Goal: Information Seeking & Learning: Learn about a topic

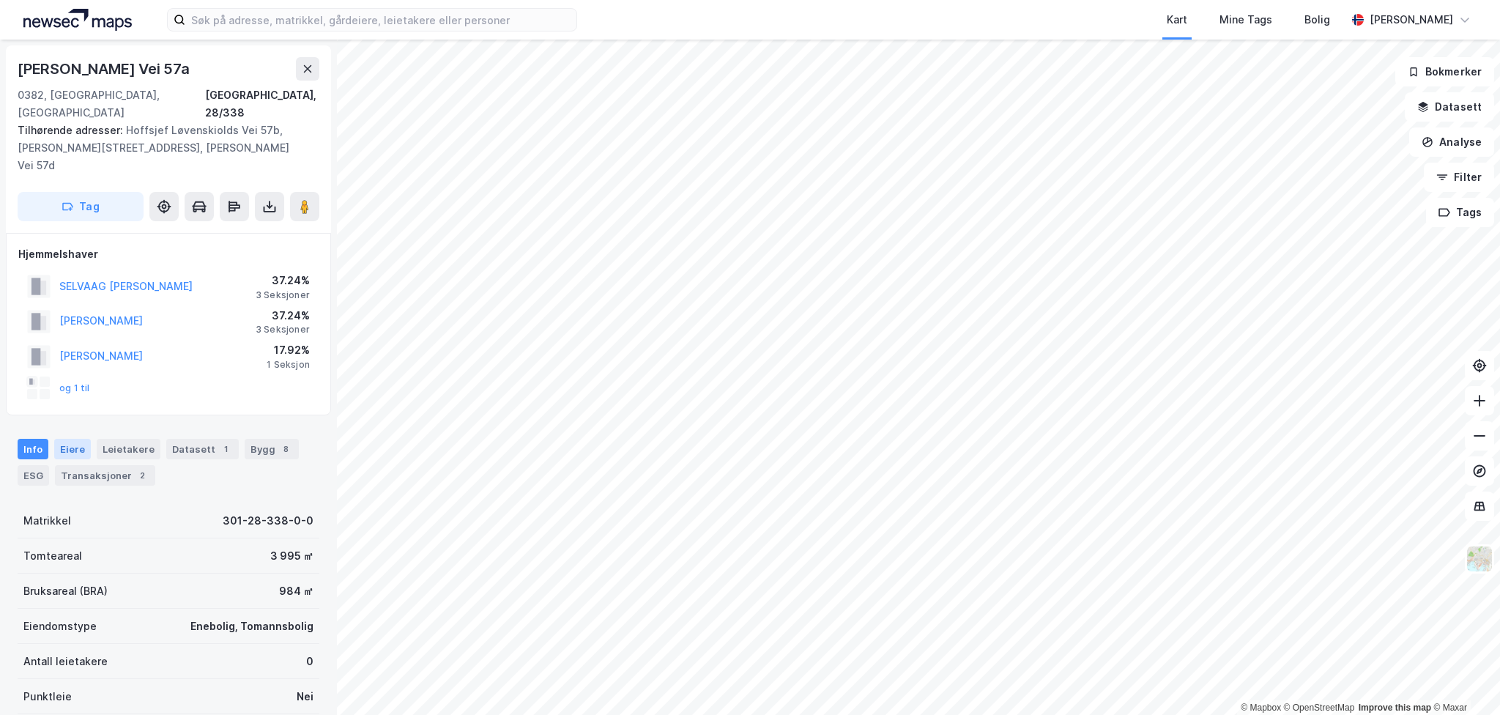
click at [70, 439] on div "Eiere" at bounding box center [72, 449] width 37 height 21
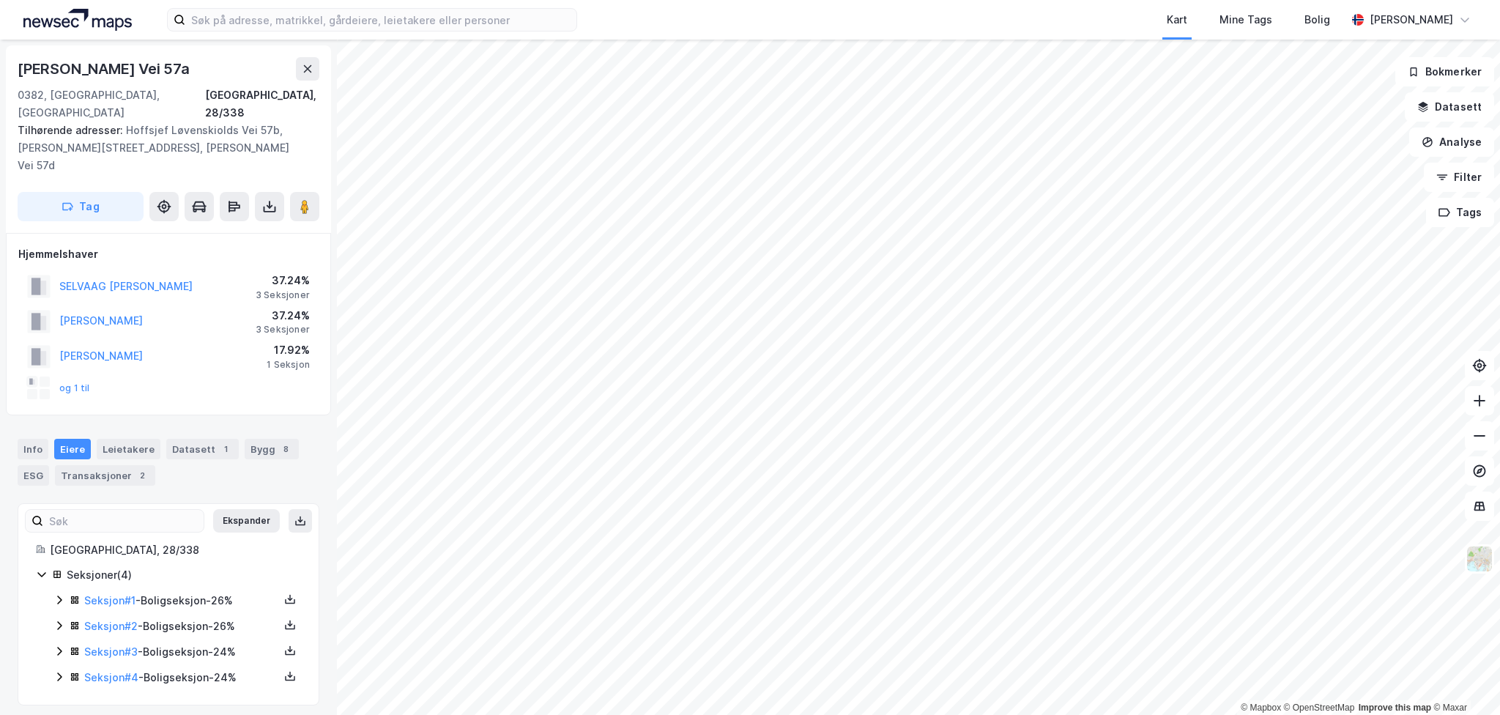
click at [57, 671] on icon at bounding box center [59, 677] width 12 height 12
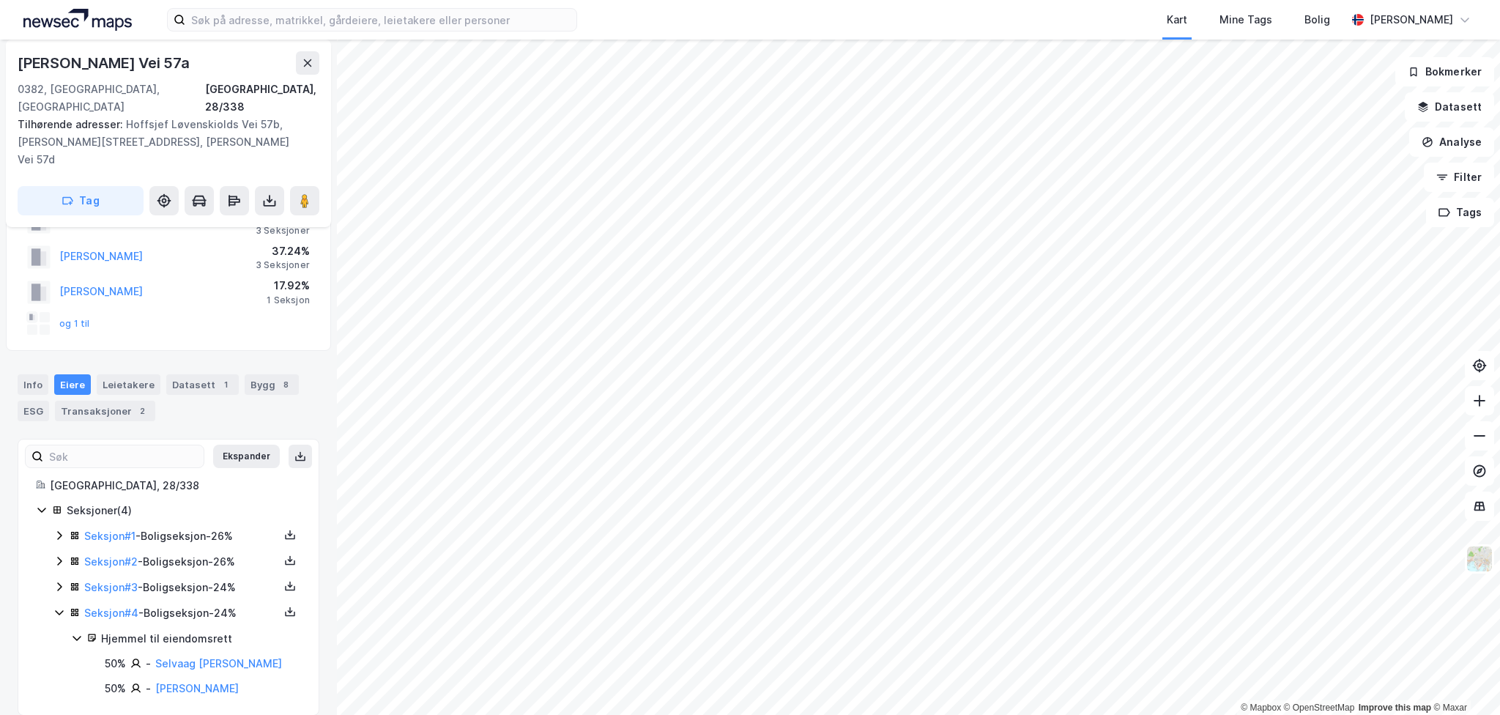
click at [58, 582] on icon at bounding box center [59, 586] width 4 height 9
click at [58, 555] on icon at bounding box center [59, 561] width 12 height 12
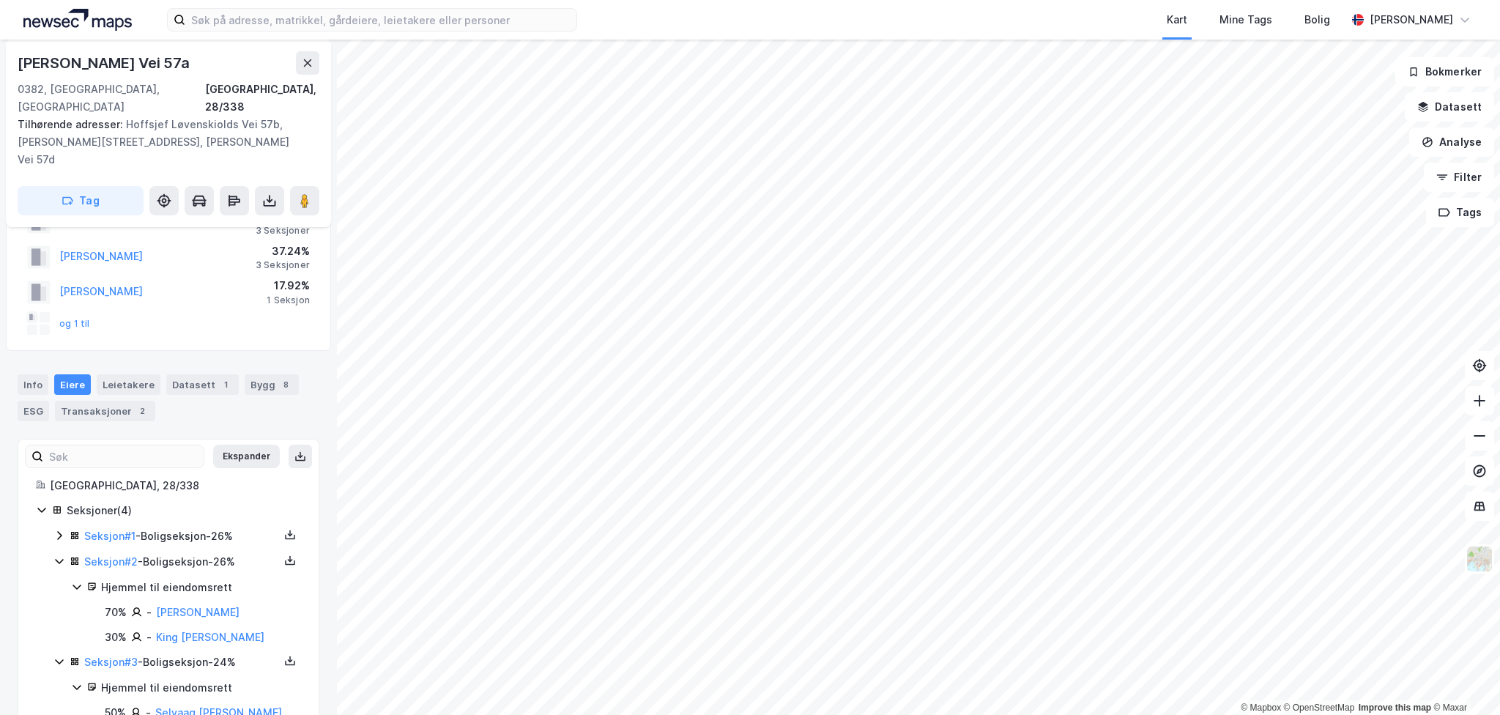
click at [58, 529] on icon at bounding box center [59, 535] width 12 height 12
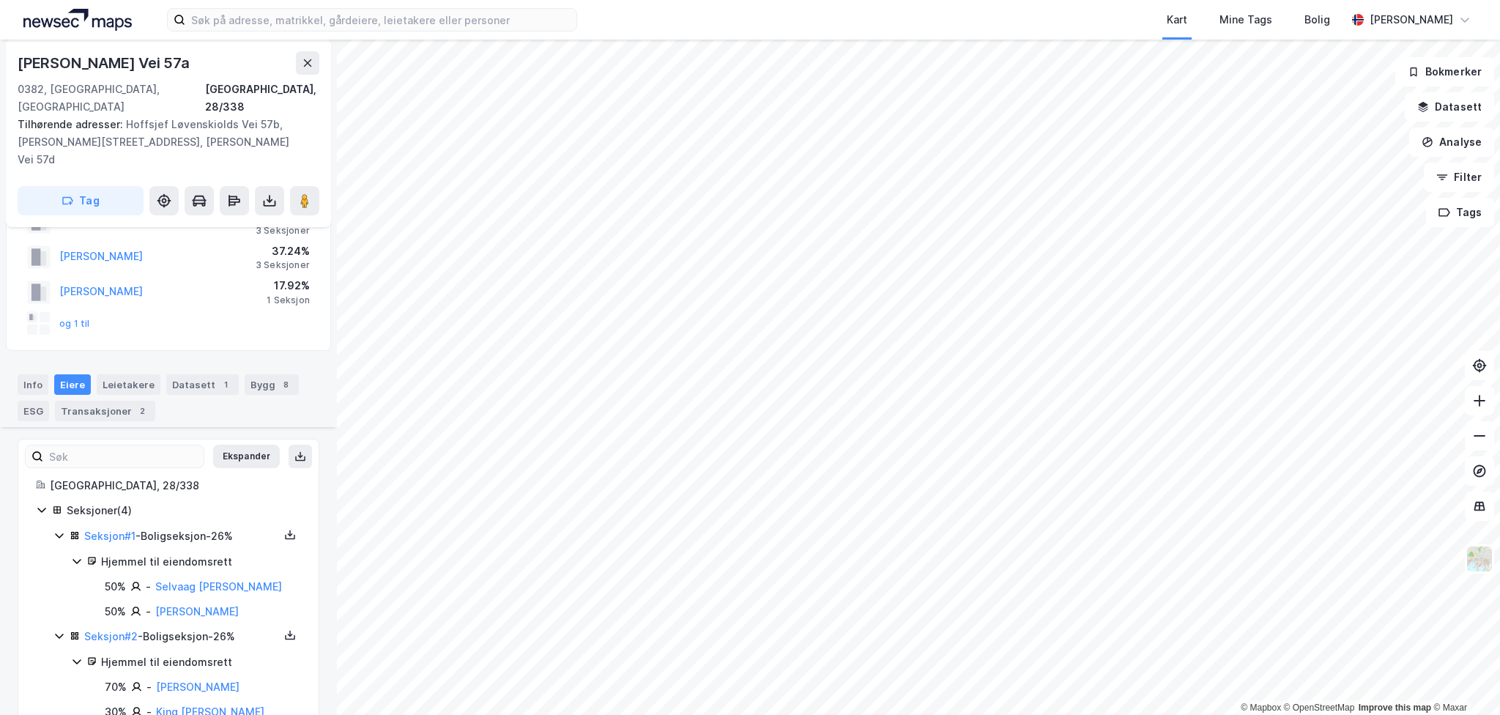
scroll to position [289, 0]
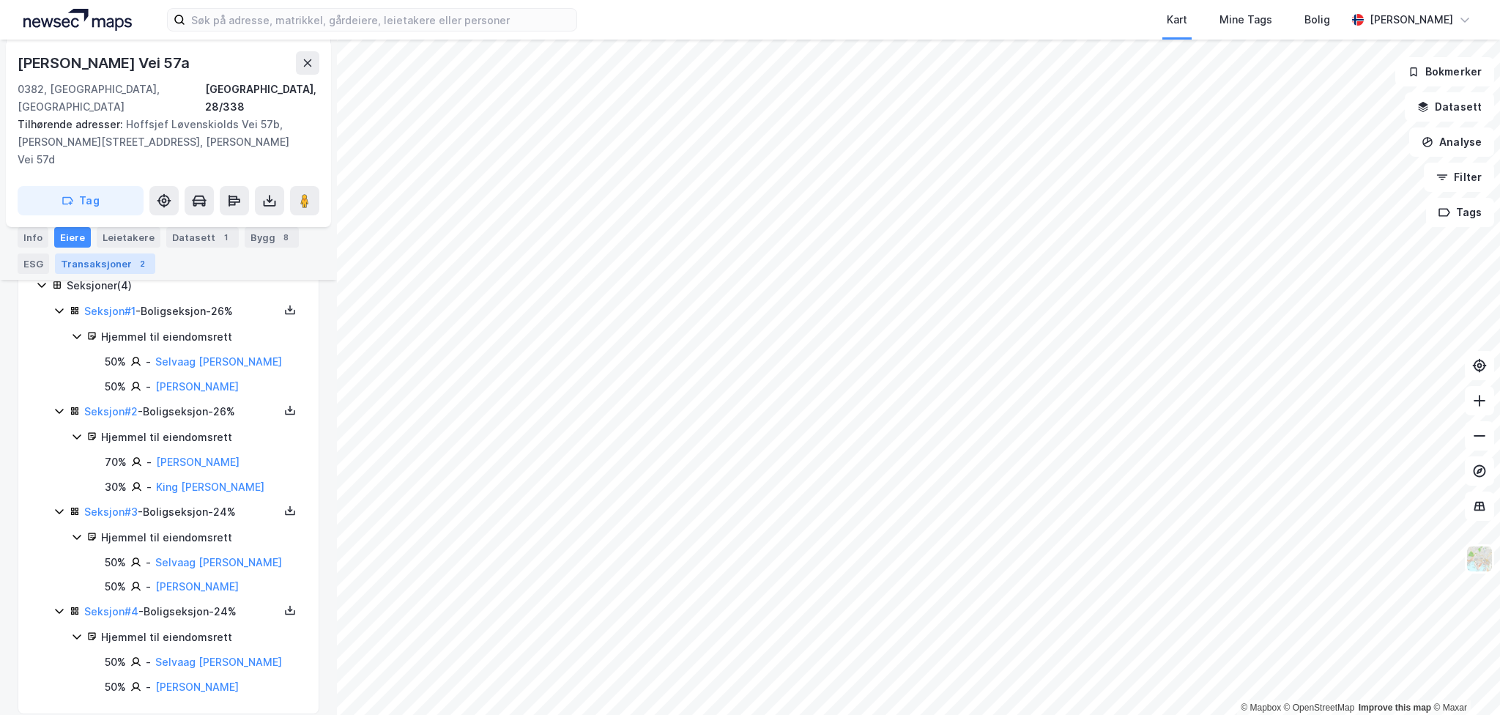
click at [91, 266] on div "Transaksjoner 2" at bounding box center [105, 263] width 100 height 21
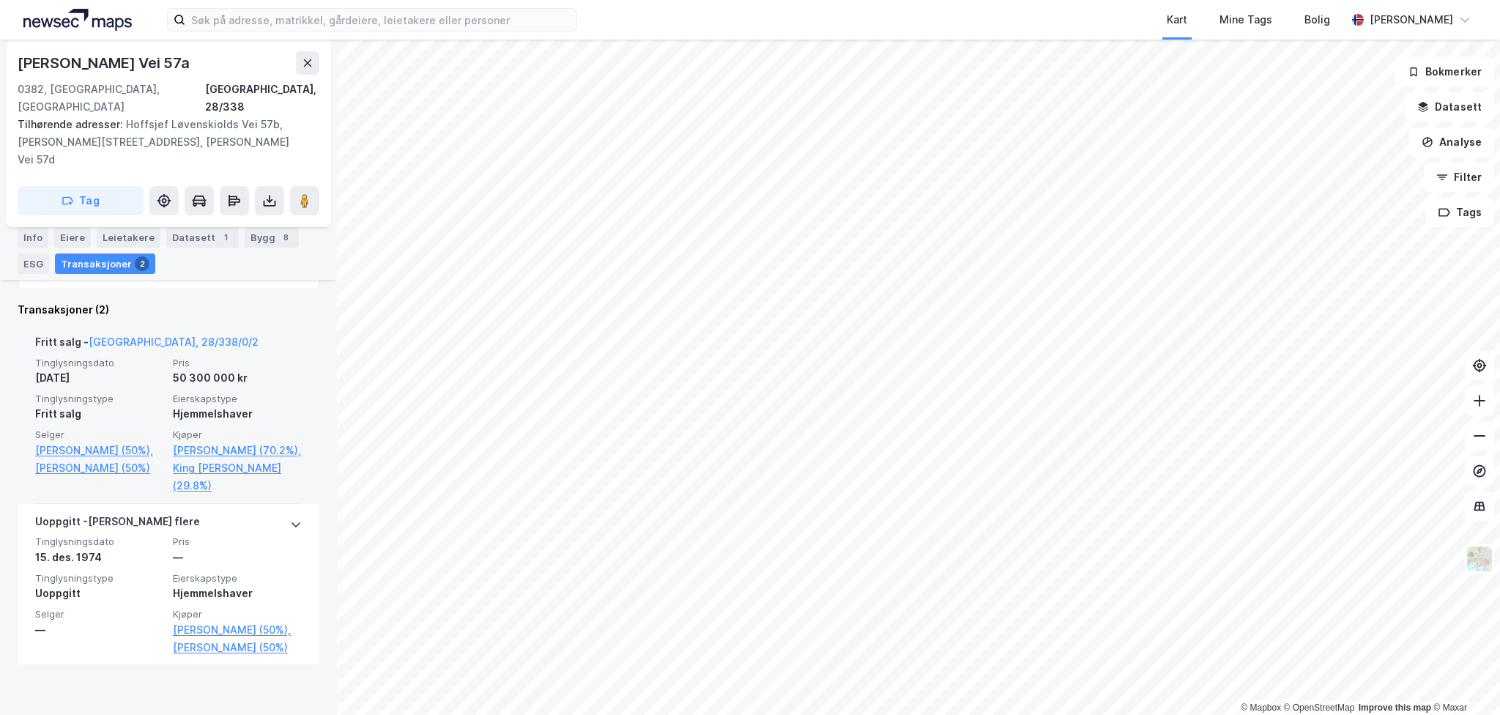
scroll to position [437, 0]
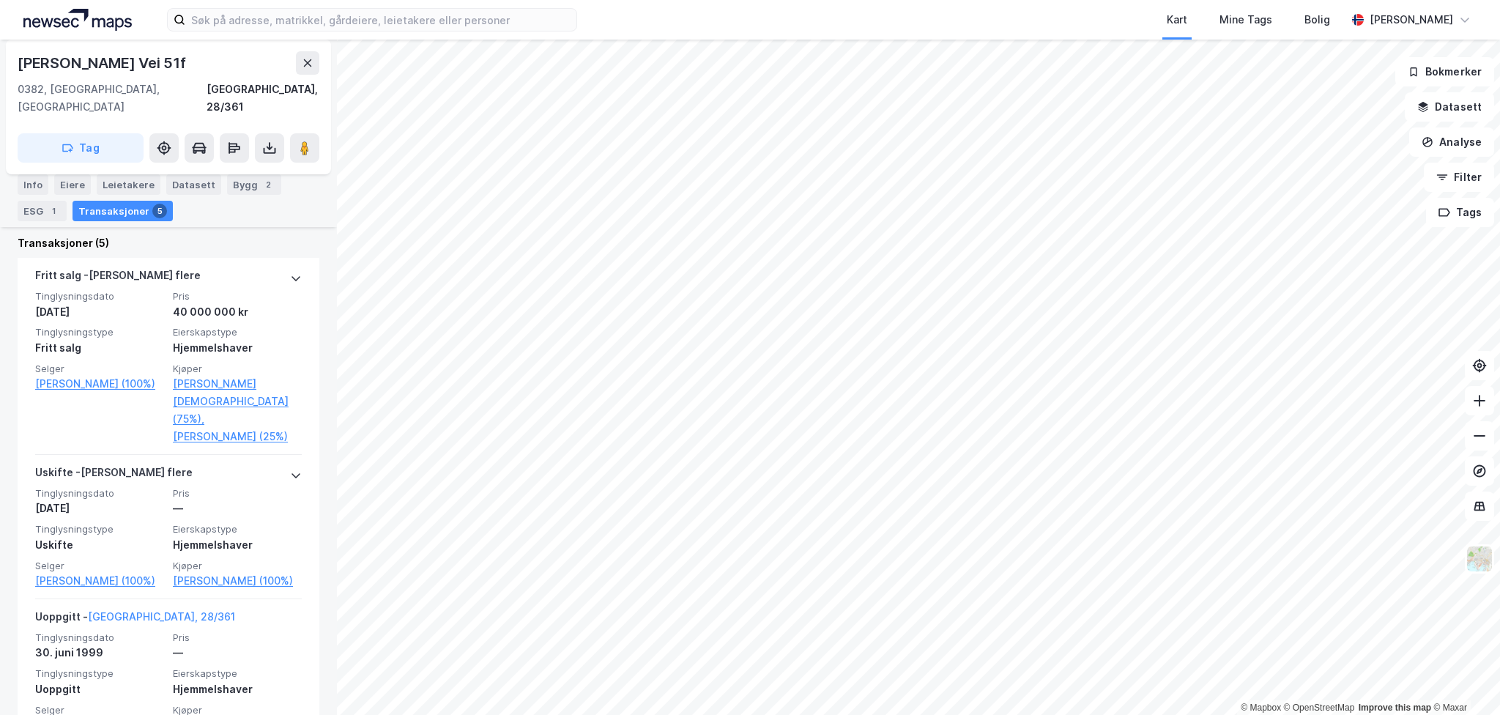
scroll to position [366, 0]
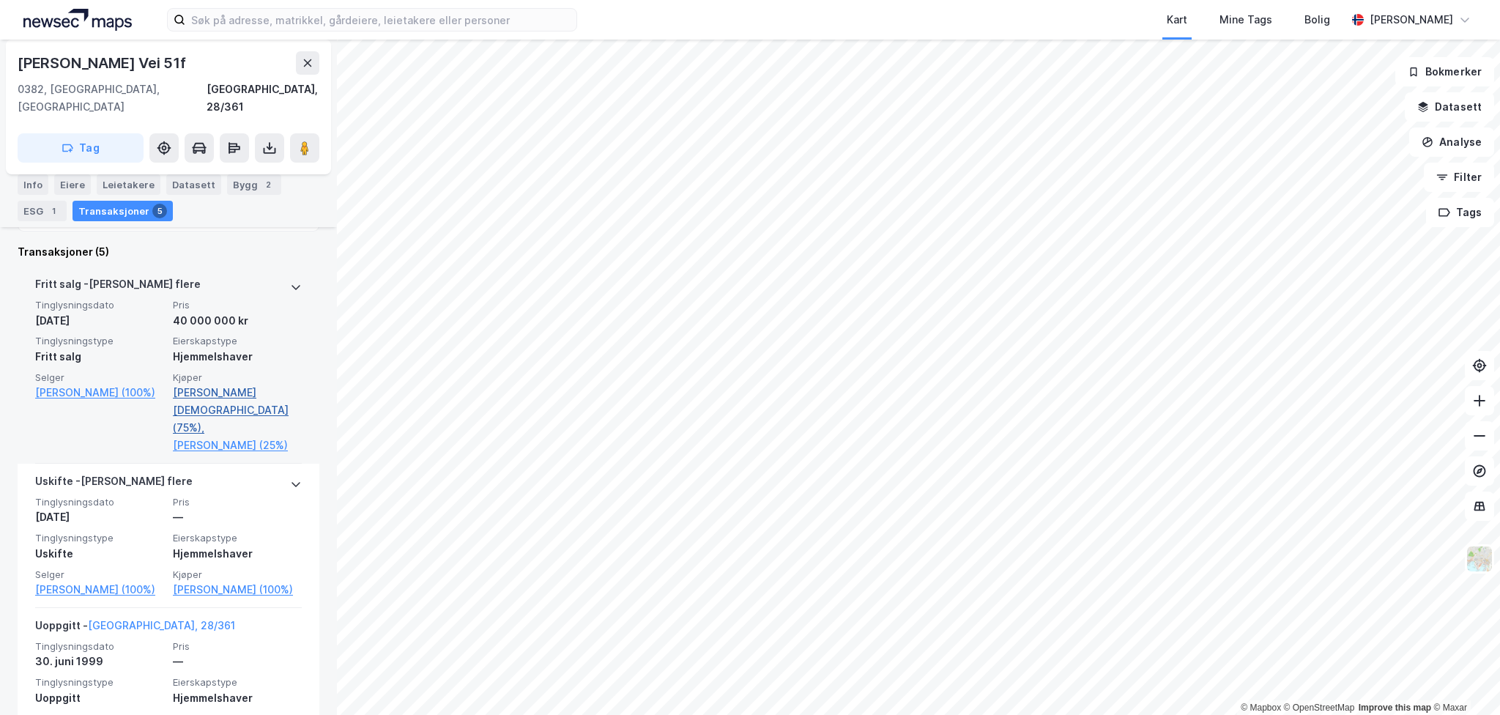
click at [237, 384] on link "Leonthin Christian (75%)," at bounding box center [237, 410] width 129 height 53
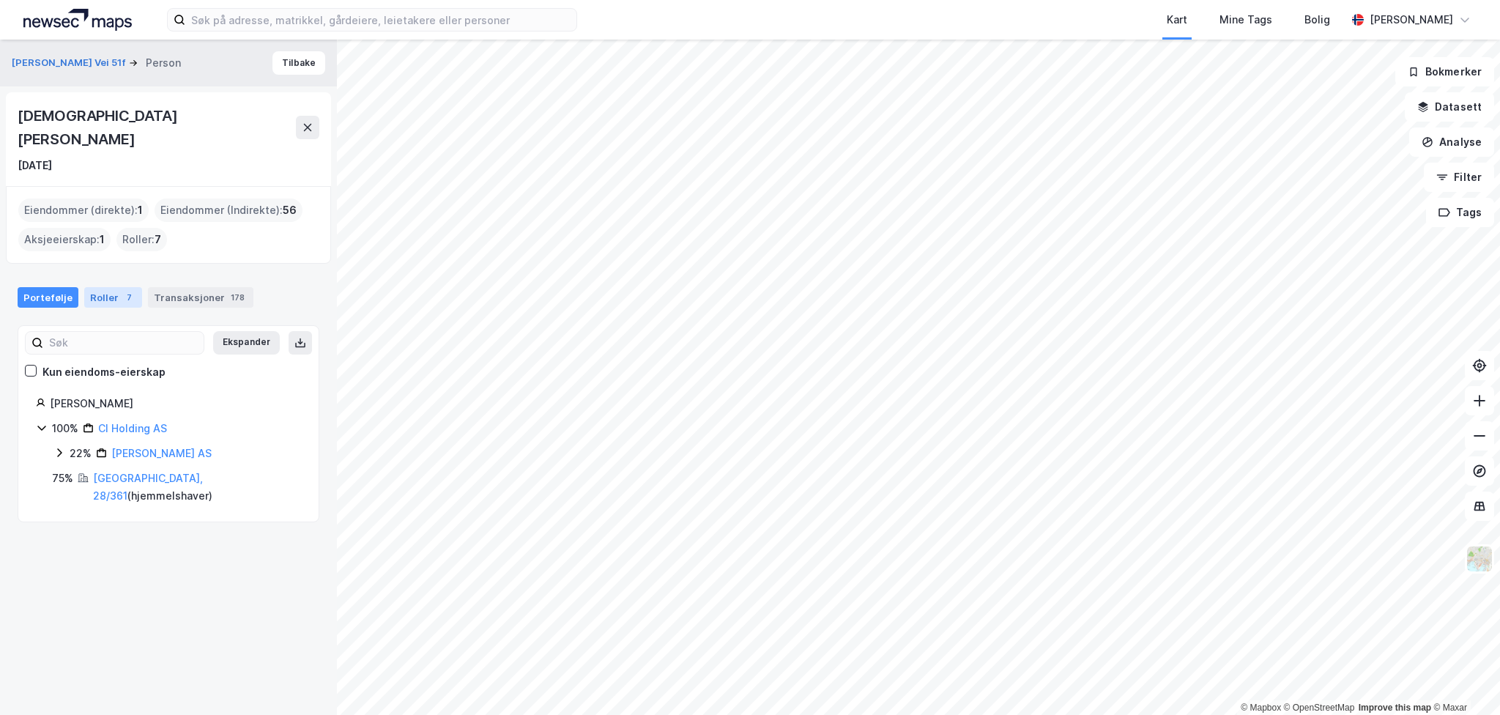
click at [94, 287] on div "Roller 7" at bounding box center [113, 297] width 58 height 21
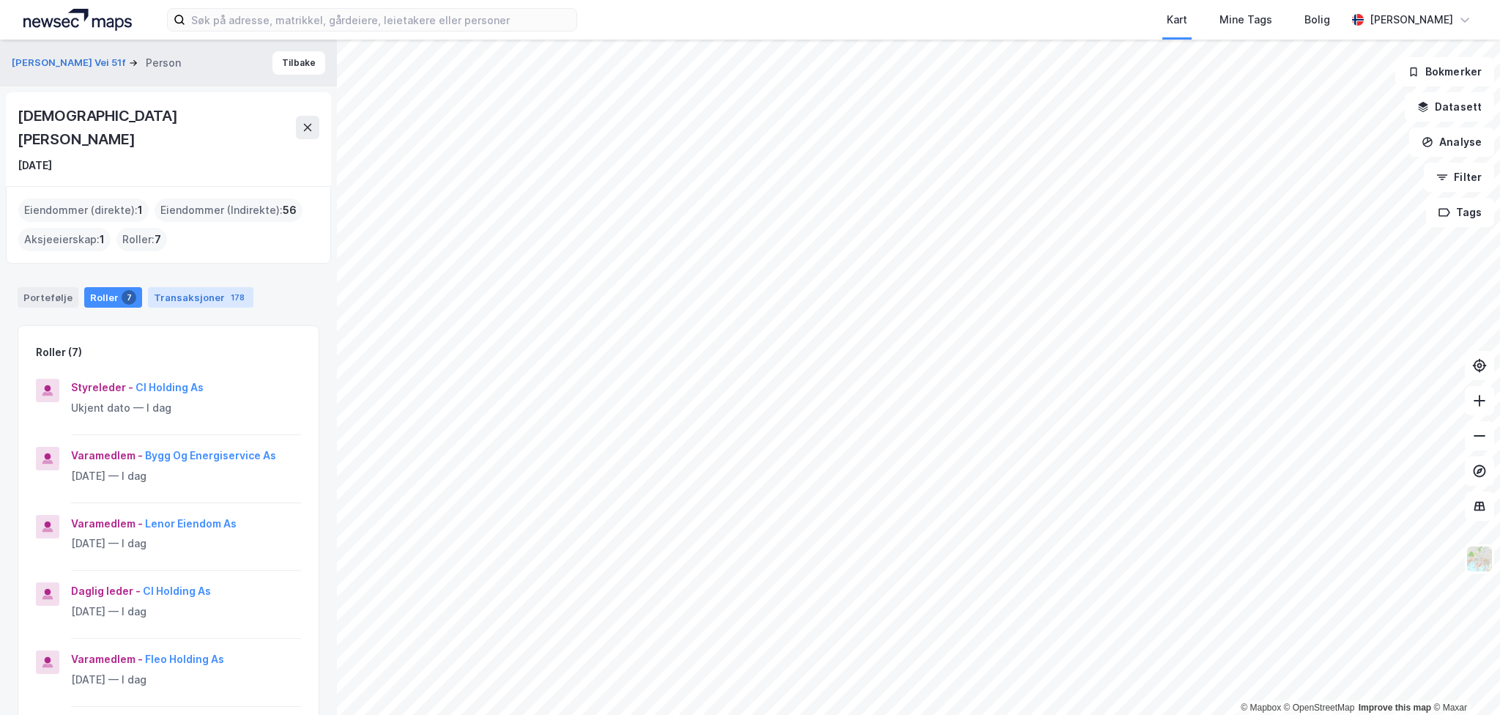
click at [208, 287] on div "Transaksjoner 178" at bounding box center [200, 297] width 105 height 21
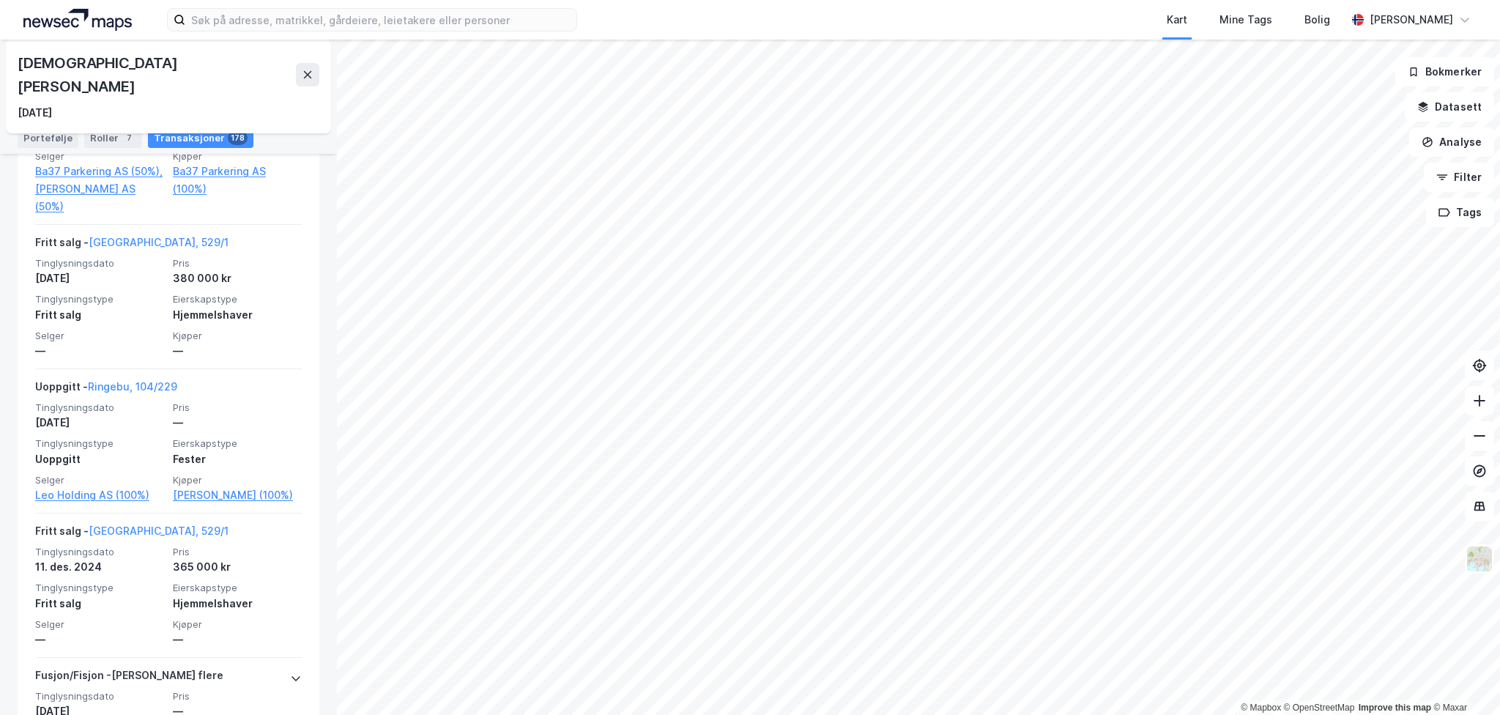
scroll to position [586, 0]
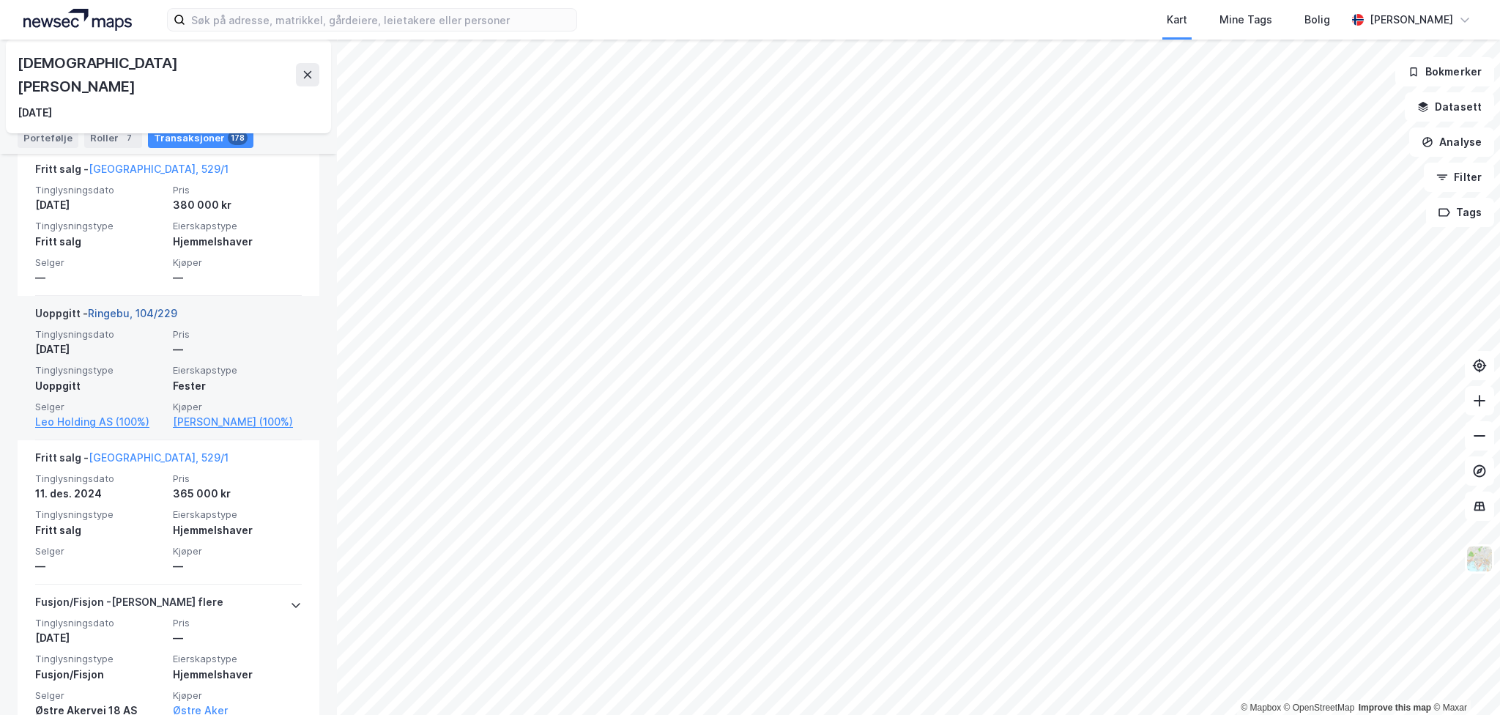
click at [113, 307] on link "Ringebu, 104/229" at bounding box center [132, 313] width 89 height 12
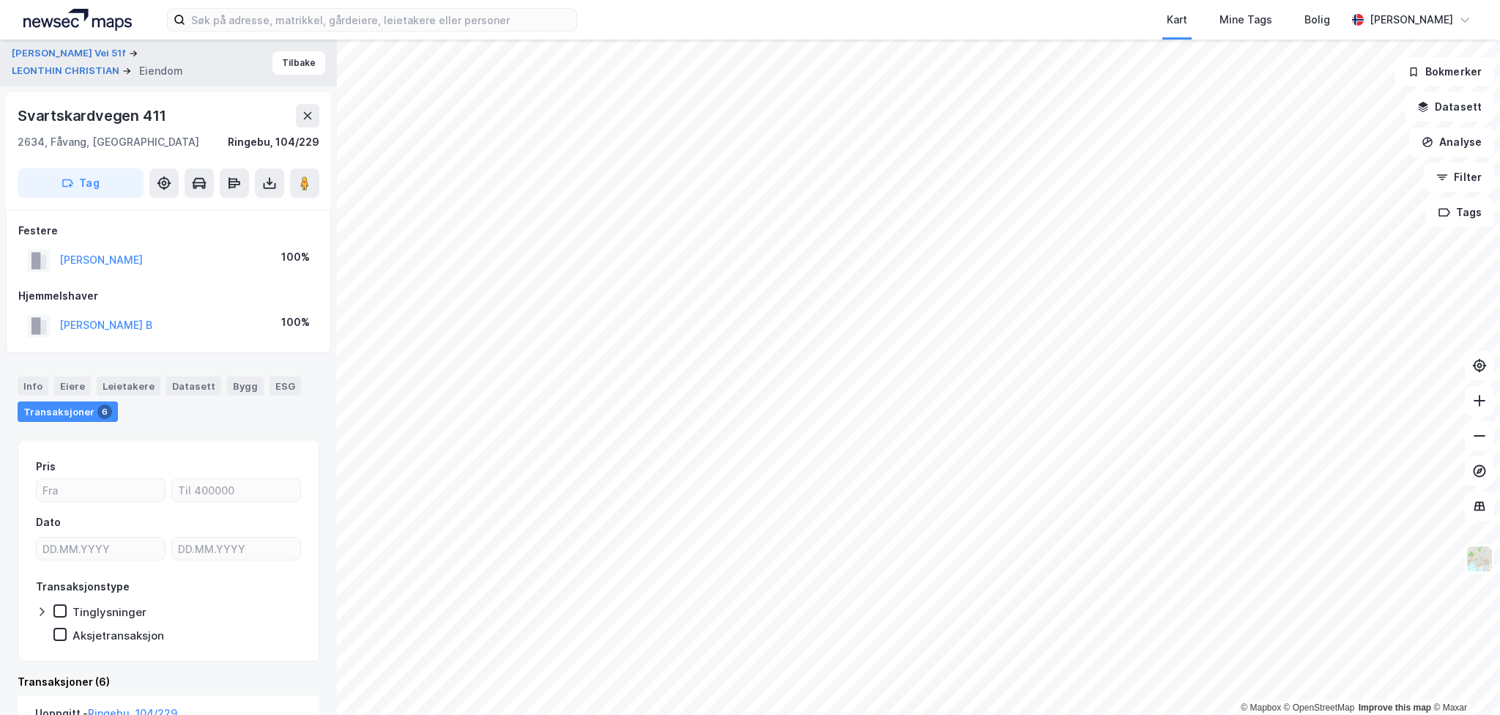
scroll to position [73, 0]
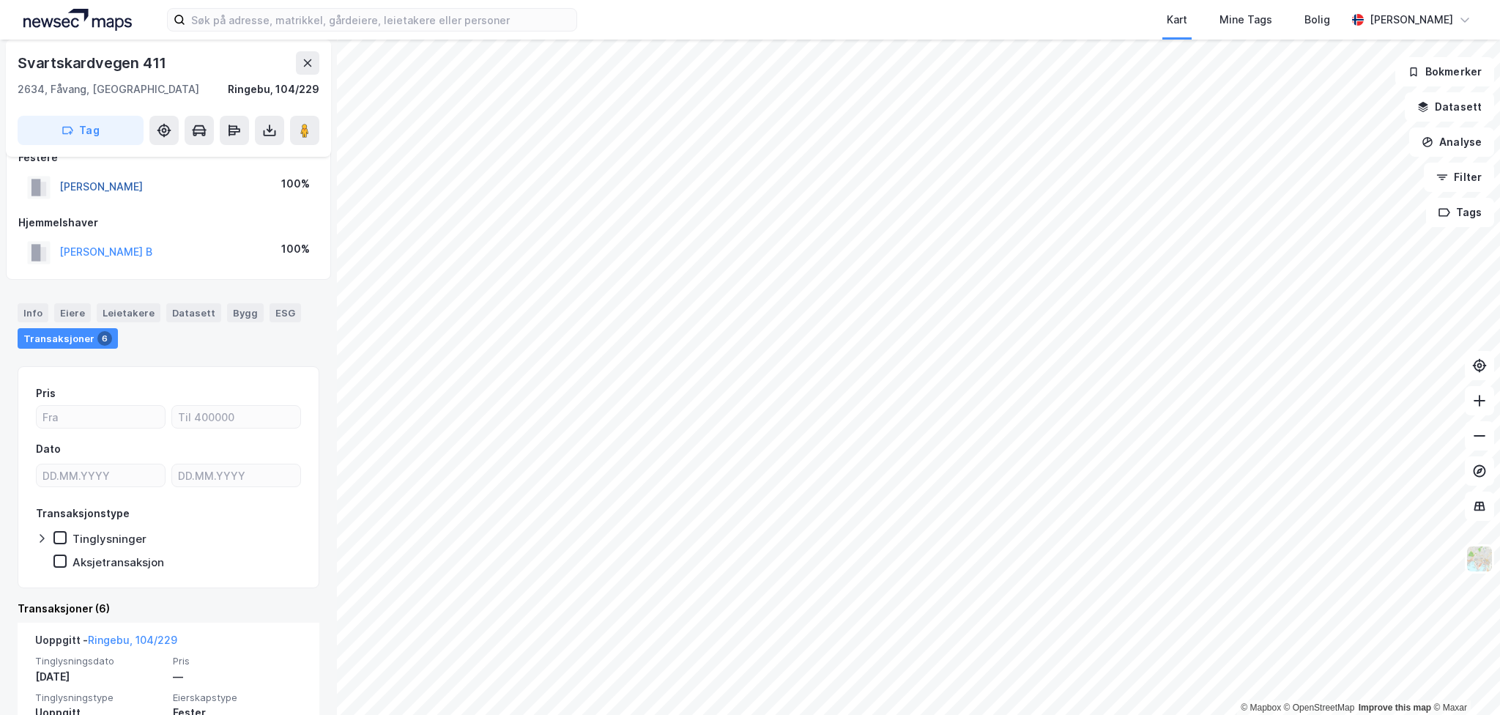
click at [0, 0] on button "LEONTHIN PETTER" at bounding box center [0, 0] width 0 height 0
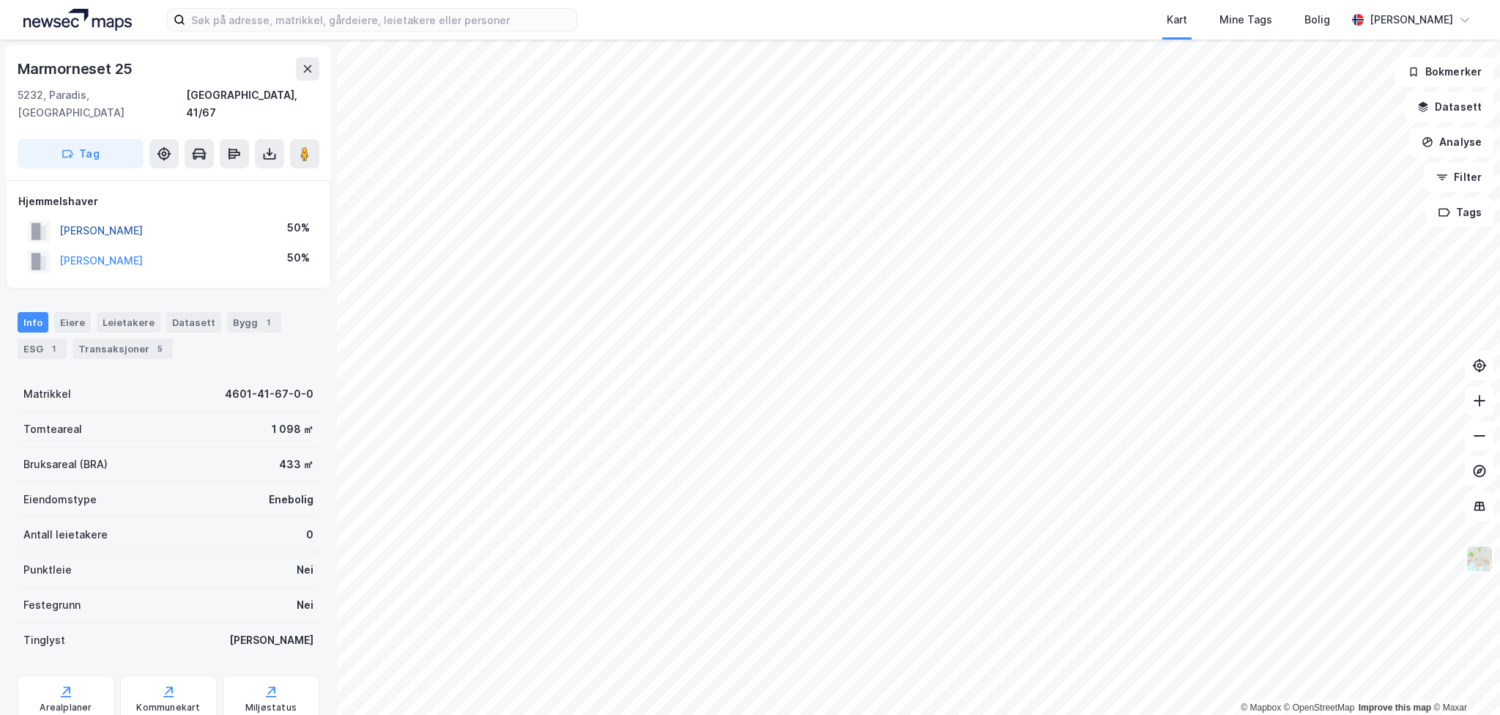
click at [0, 0] on button "[PERSON_NAME]" at bounding box center [0, 0] width 0 height 0
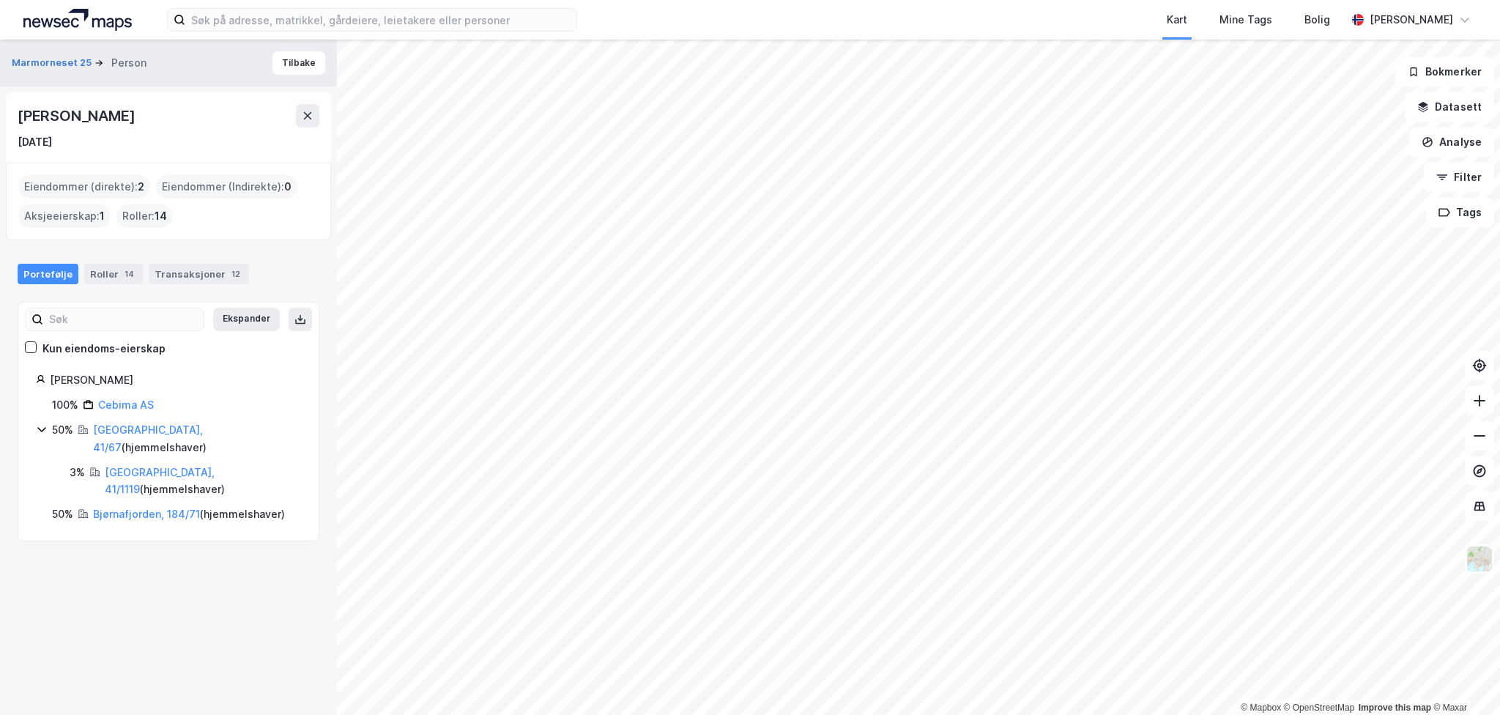
click at [137, 491] on div "Ekspander Kun eiendoms-eierskap [PERSON_NAME] Cecilie 100% Cebima AS 50% [GEOGR…" at bounding box center [169, 422] width 302 height 240
click at [138, 507] on link "Bjørnafjorden, 184/71" at bounding box center [146, 513] width 107 height 12
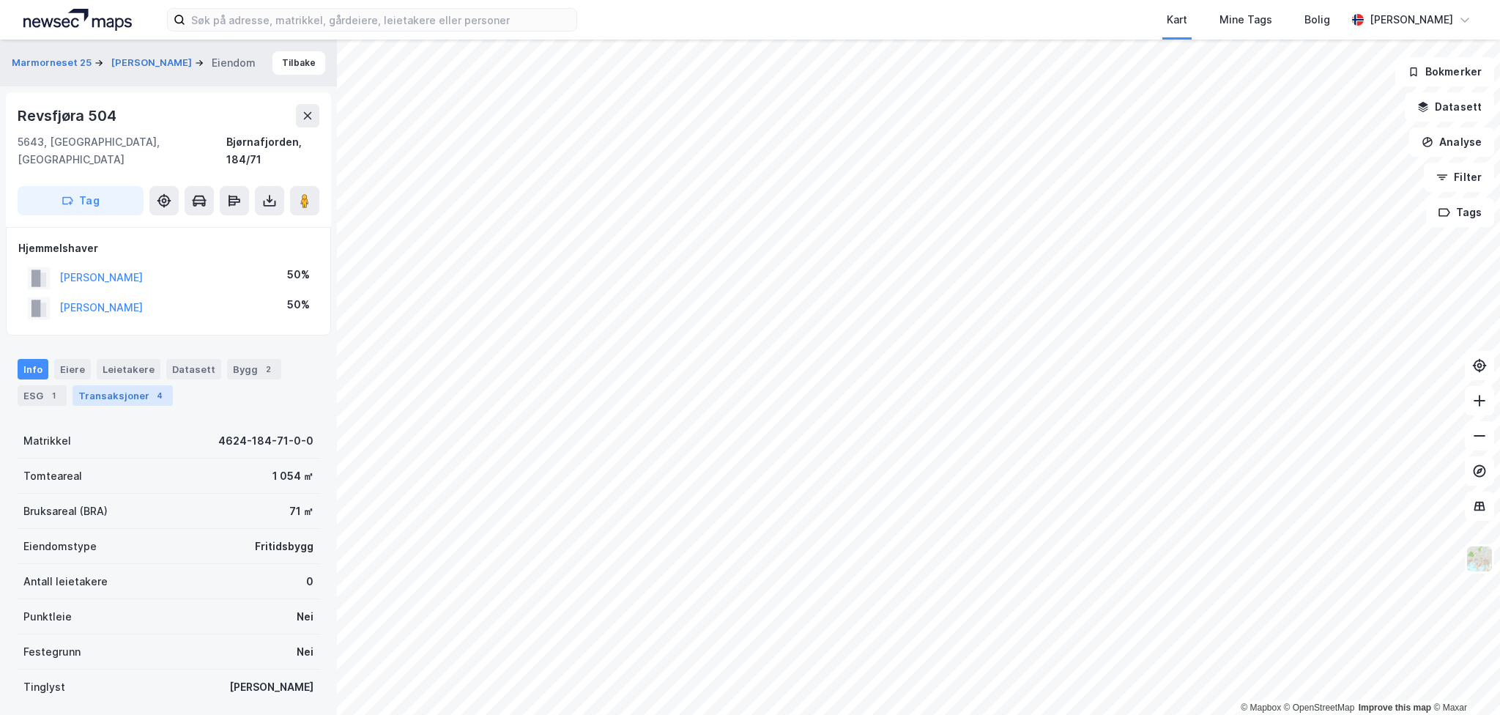
click at [132, 385] on div "Transaksjoner 4" at bounding box center [122, 395] width 100 height 21
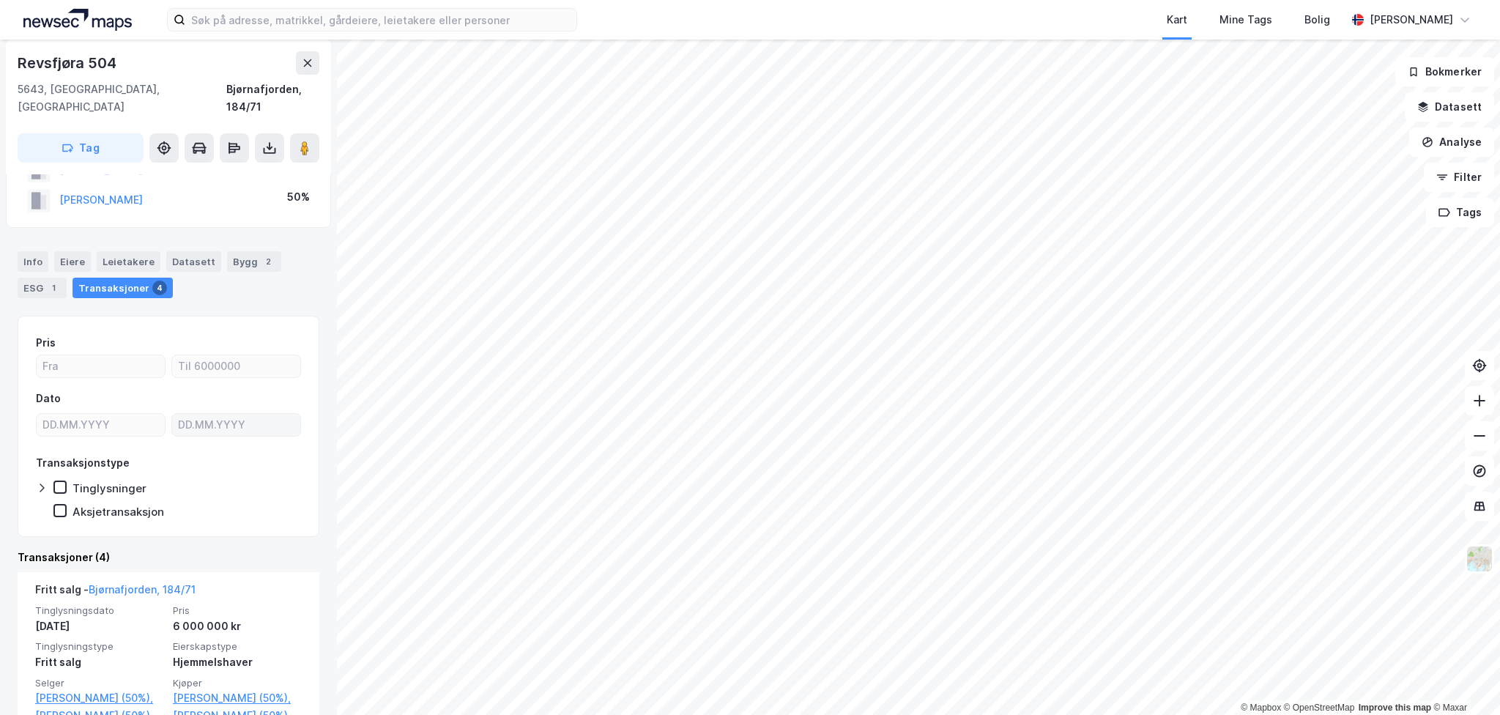
scroll to position [146, 0]
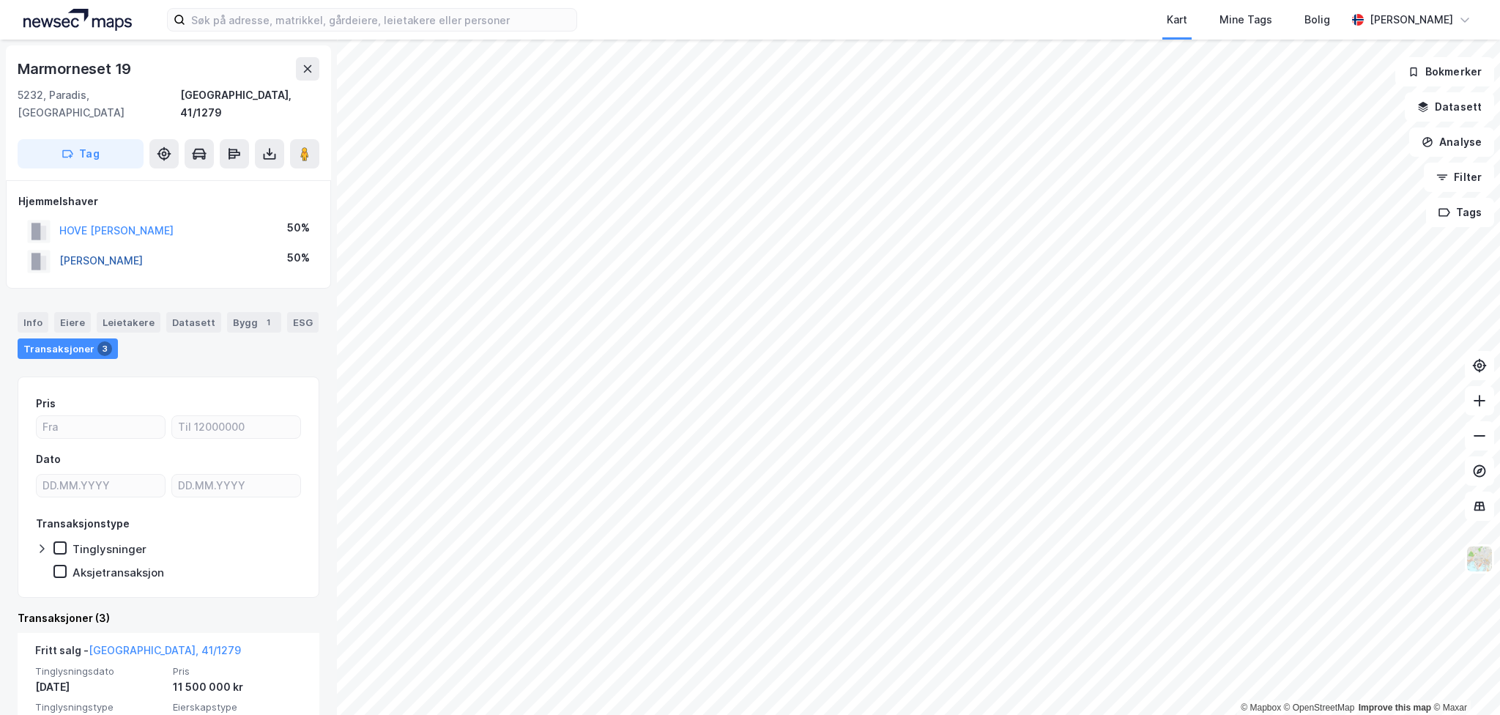
click at [0, 0] on button "[PERSON_NAME]" at bounding box center [0, 0] width 0 height 0
click at [0, 0] on button "HOVE [PERSON_NAME]" at bounding box center [0, 0] width 0 height 0
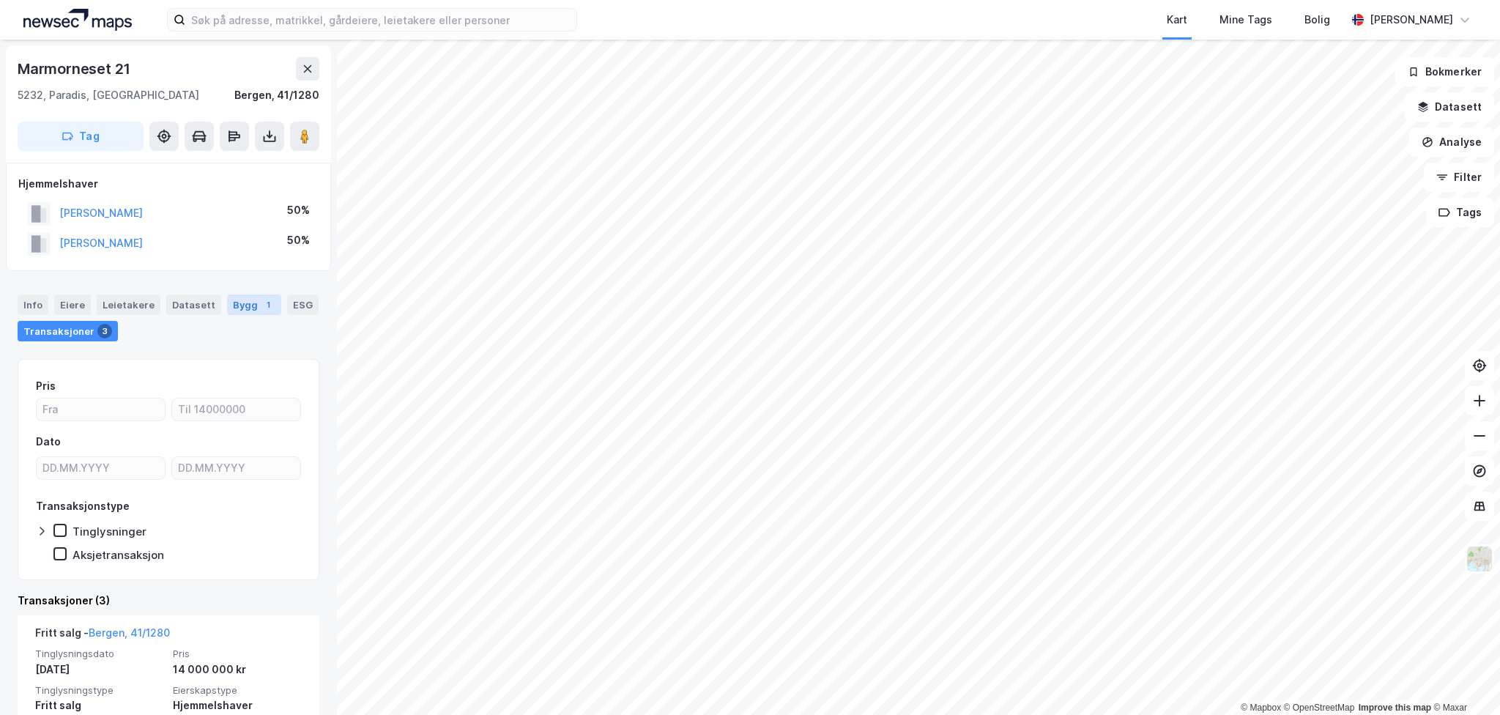
click at [243, 300] on div "Bygg 1" at bounding box center [254, 304] width 54 height 21
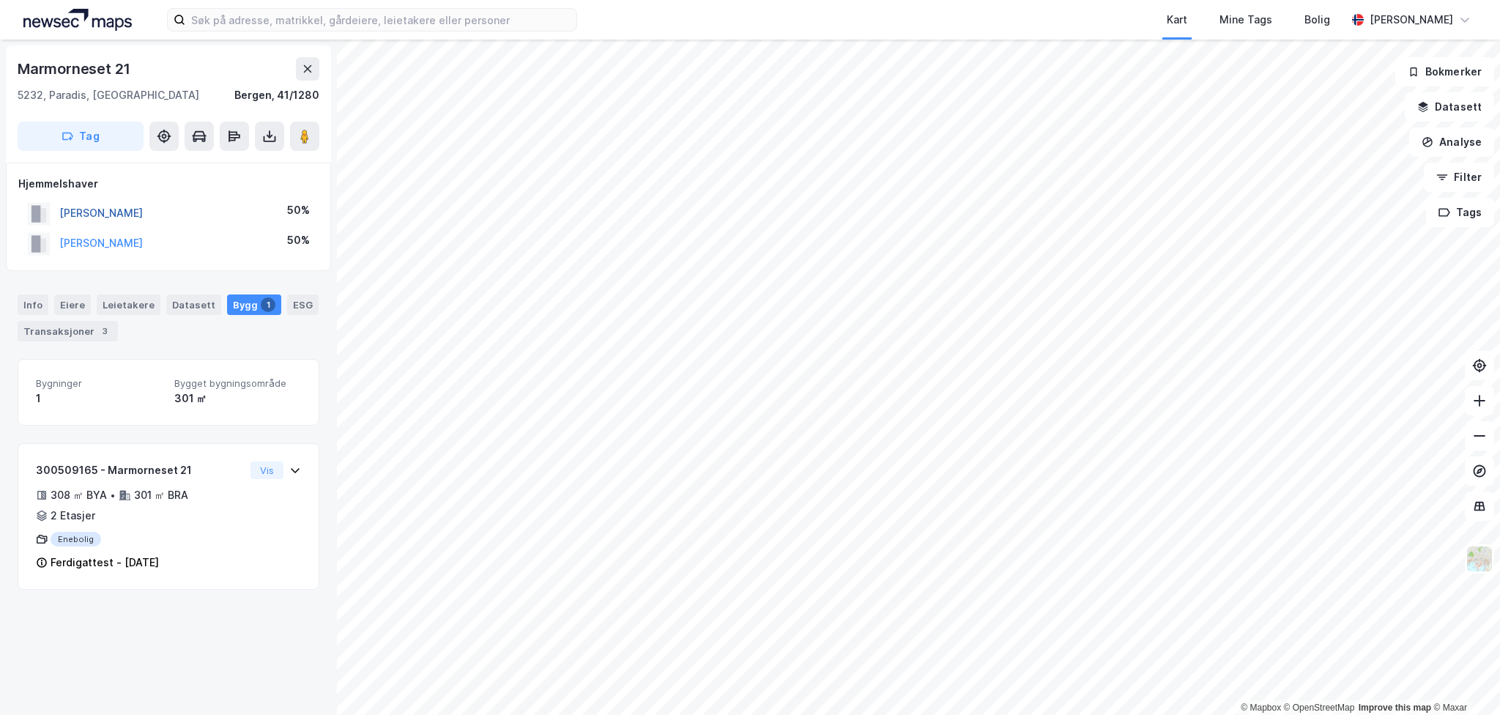
click at [0, 0] on button "[PERSON_NAME]" at bounding box center [0, 0] width 0 height 0
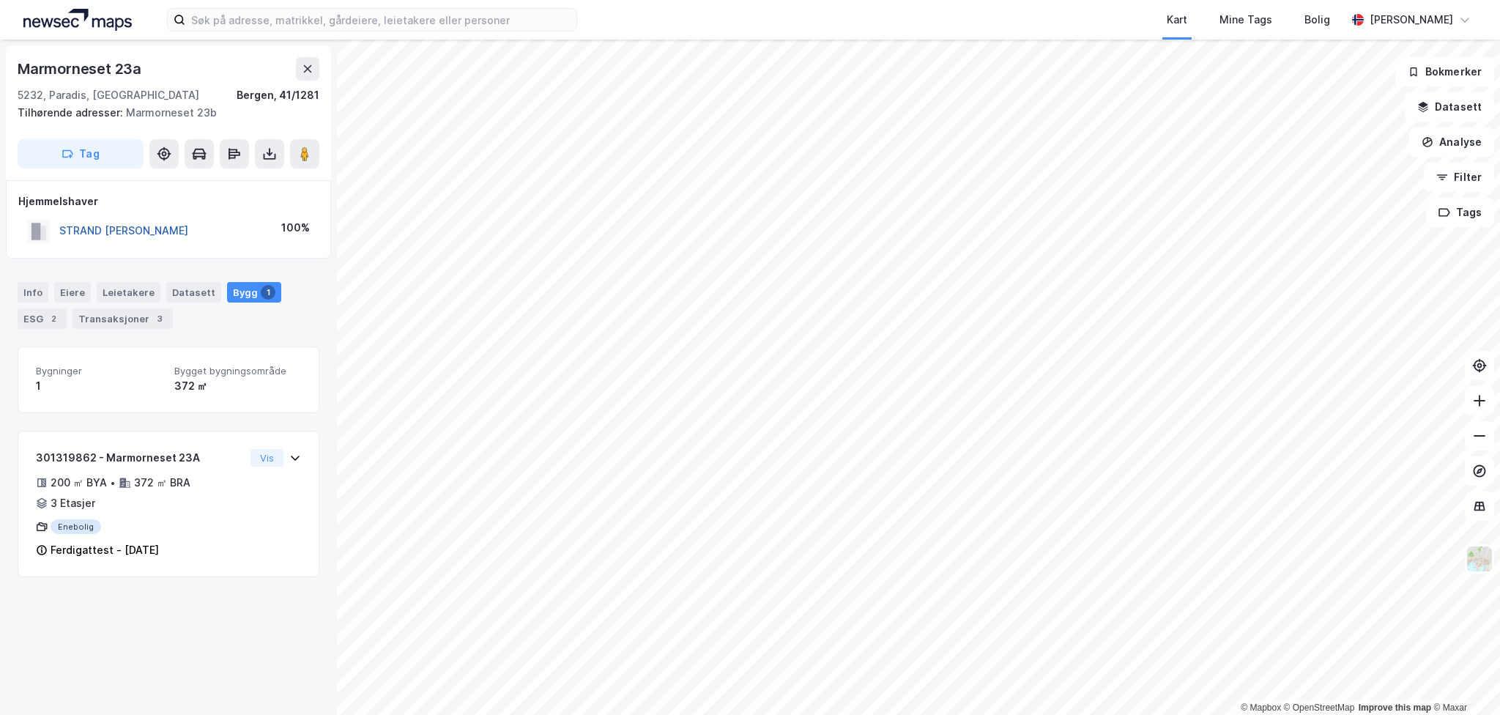
click at [0, 0] on button "STRAND [PERSON_NAME]" at bounding box center [0, 0] width 0 height 0
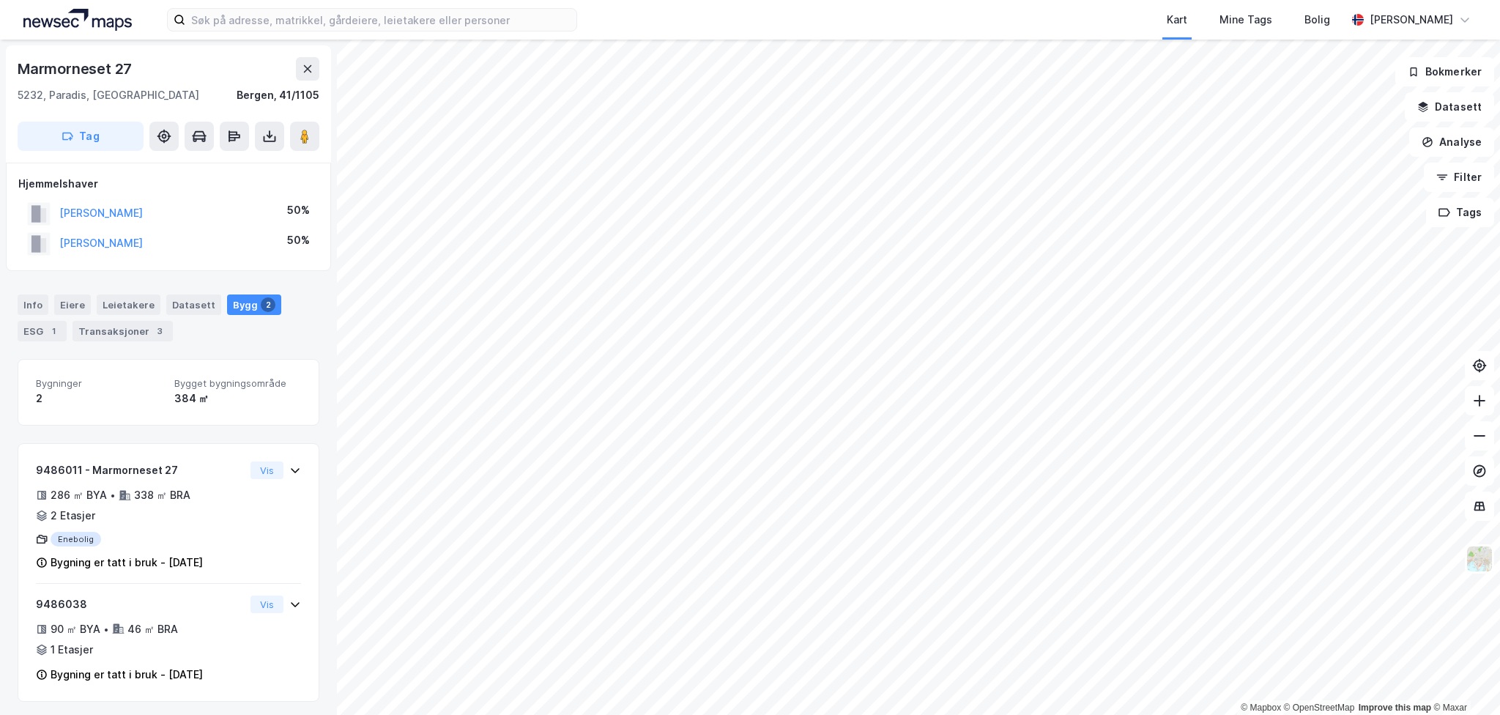
scroll to position [3, 0]
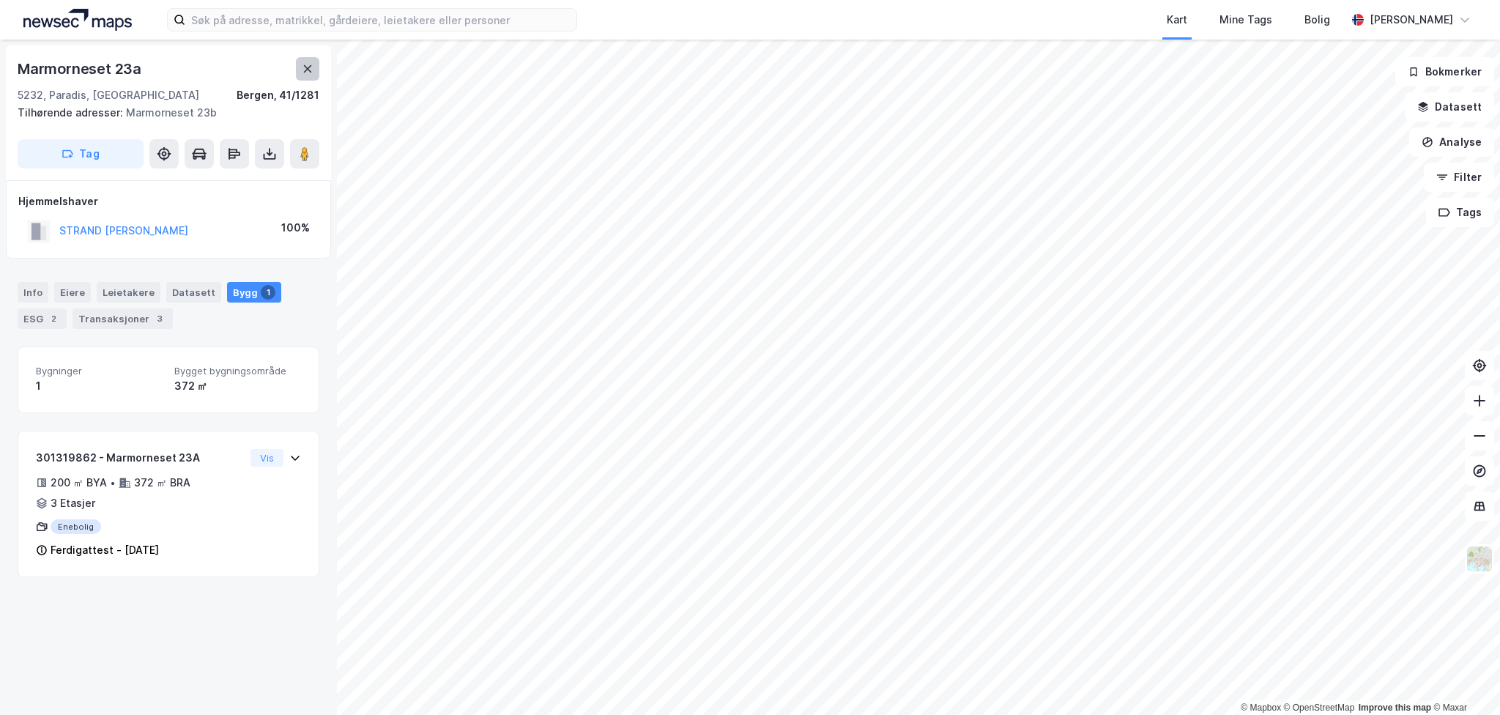
click at [308, 61] on button at bounding box center [307, 68] width 23 height 23
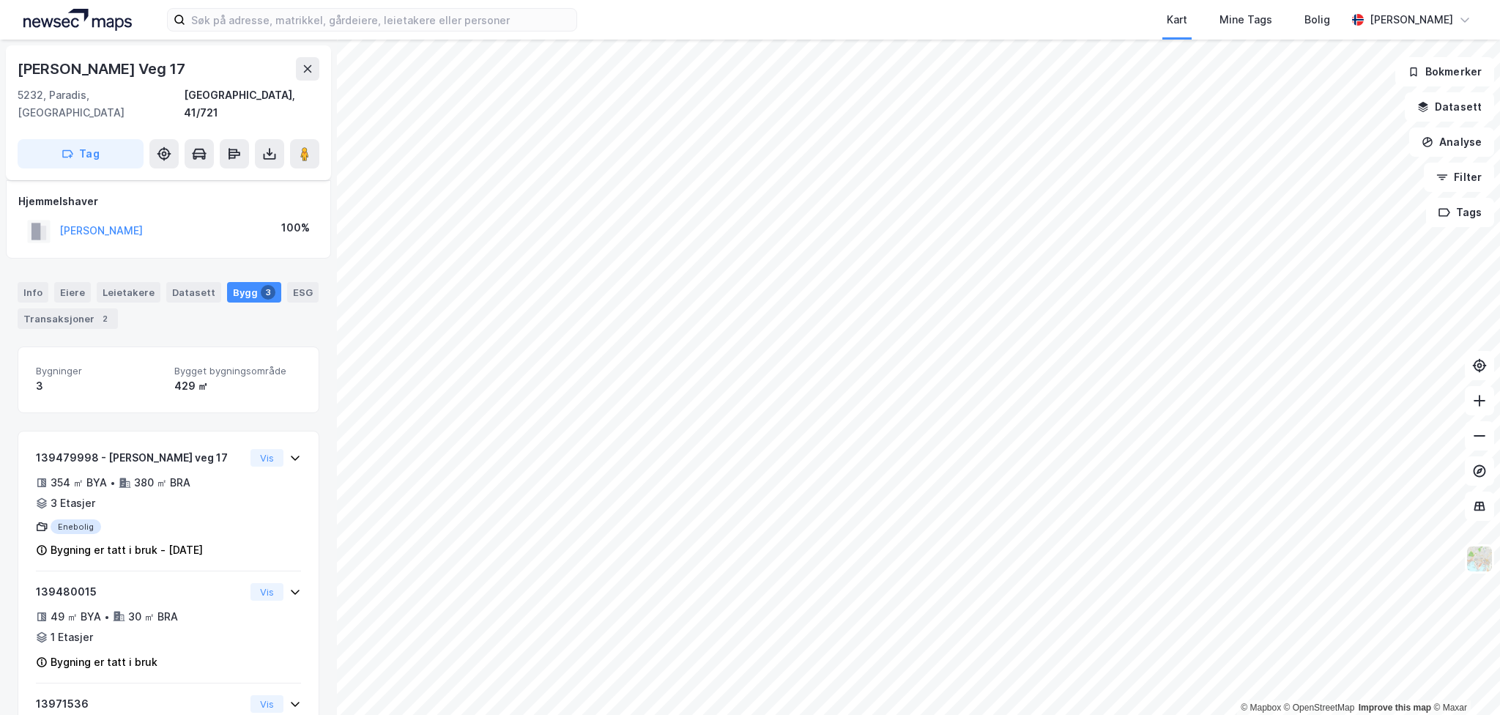
scroll to position [84, 0]
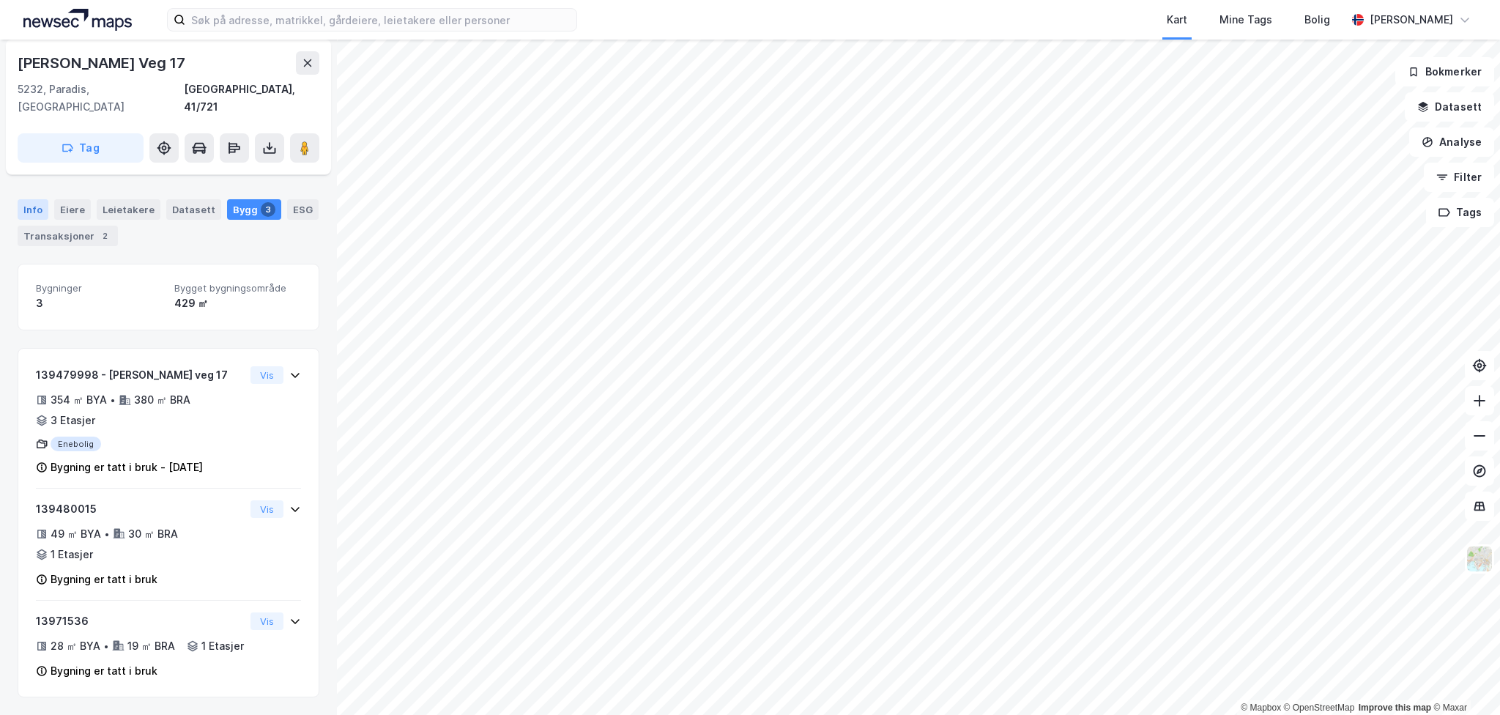
click at [31, 199] on div "Info" at bounding box center [33, 209] width 31 height 21
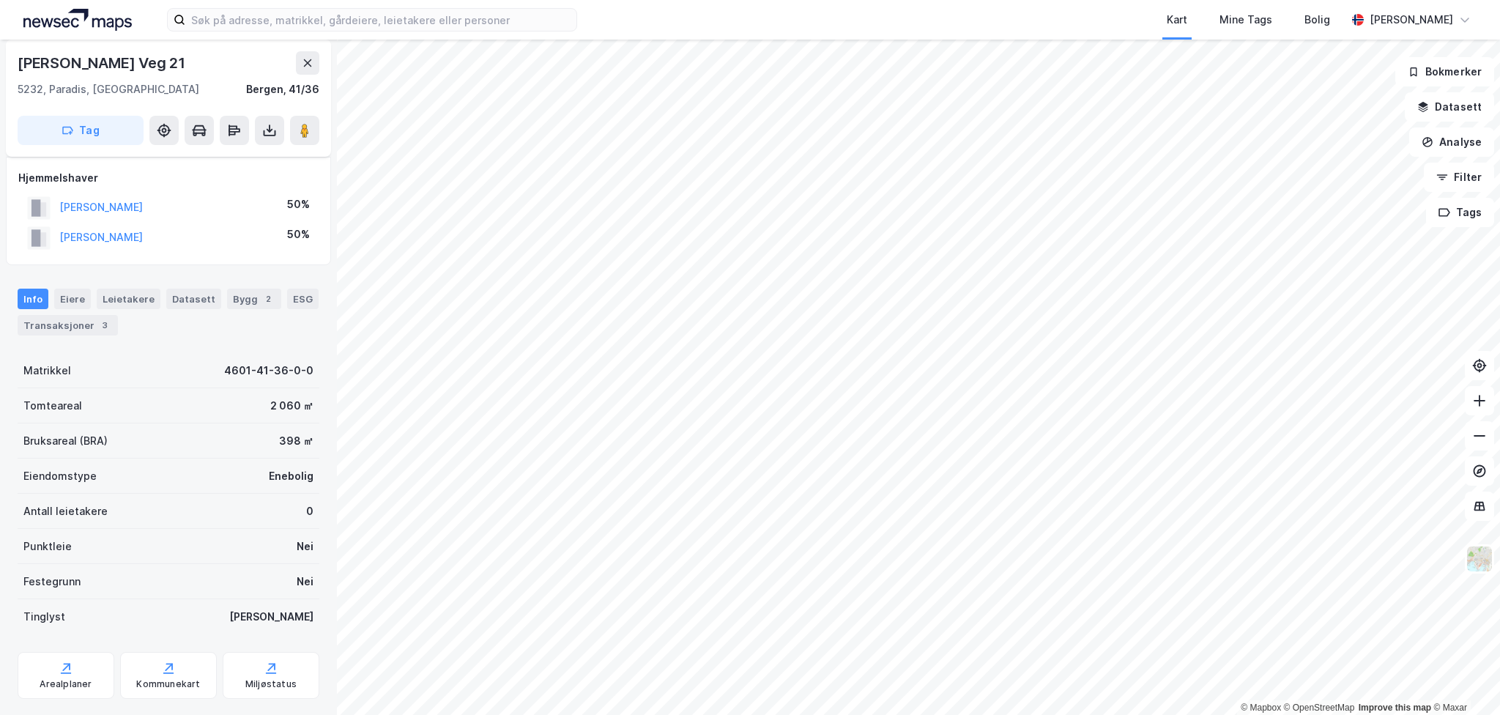
scroll to position [6, 0]
